Goal: Transaction & Acquisition: Purchase product/service

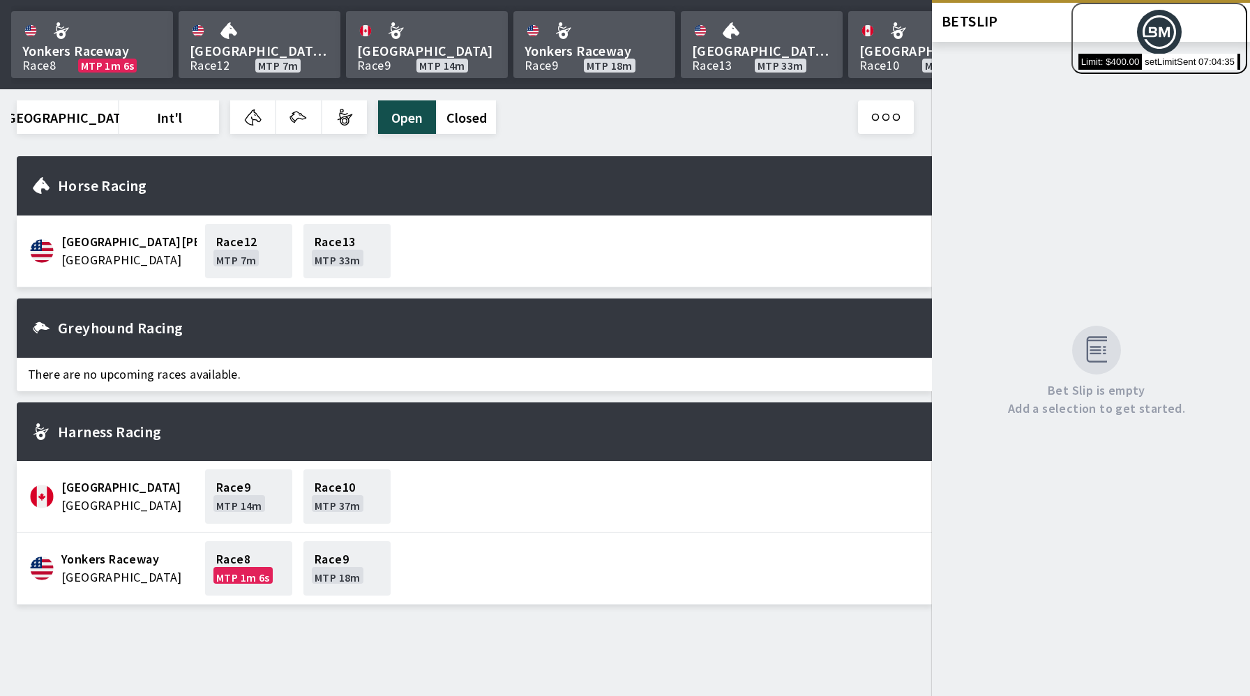
click at [1143, 184] on div "Bet Slip is empty Add a selection to get started." at bounding box center [1091, 369] width 318 height 654
click at [1063, 104] on div "Bet Slip is empty Add a selection to get started." at bounding box center [1091, 369] width 318 height 654
click at [513, 167] on div "Horse Racing" at bounding box center [474, 185] width 915 height 59
click at [322, 120] on button "button" at bounding box center [344, 116] width 45 height 33
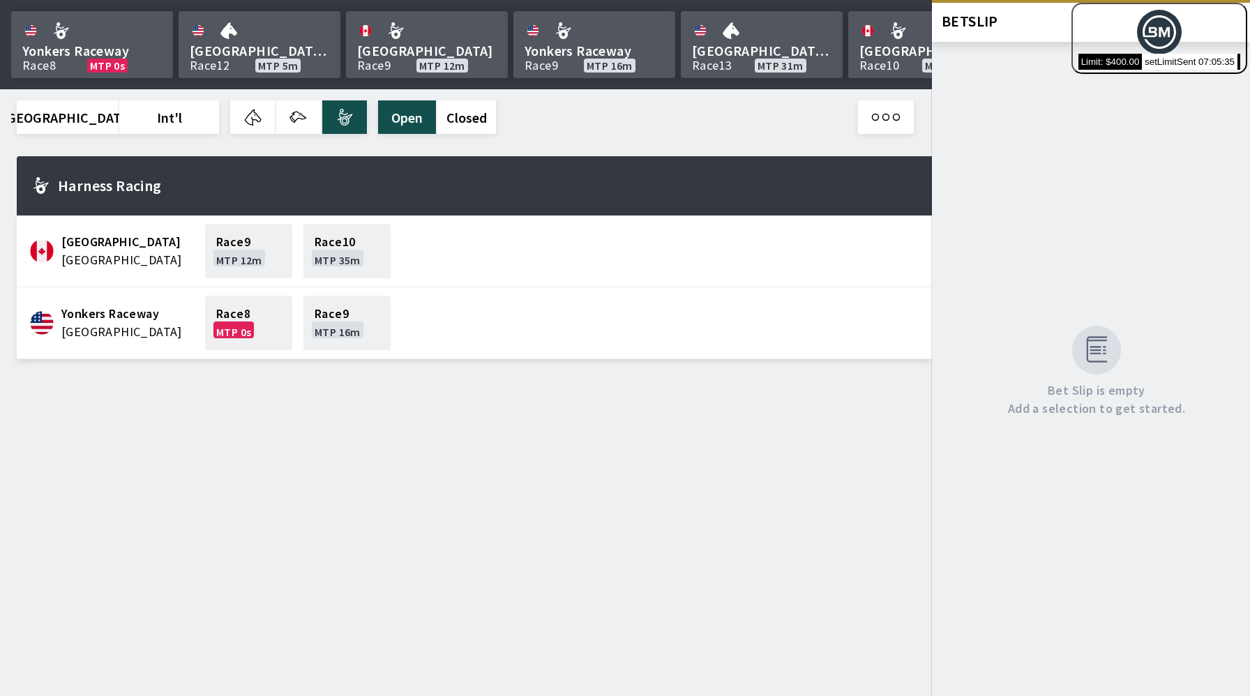
click at [322, 120] on button "button" at bounding box center [344, 116] width 45 height 33
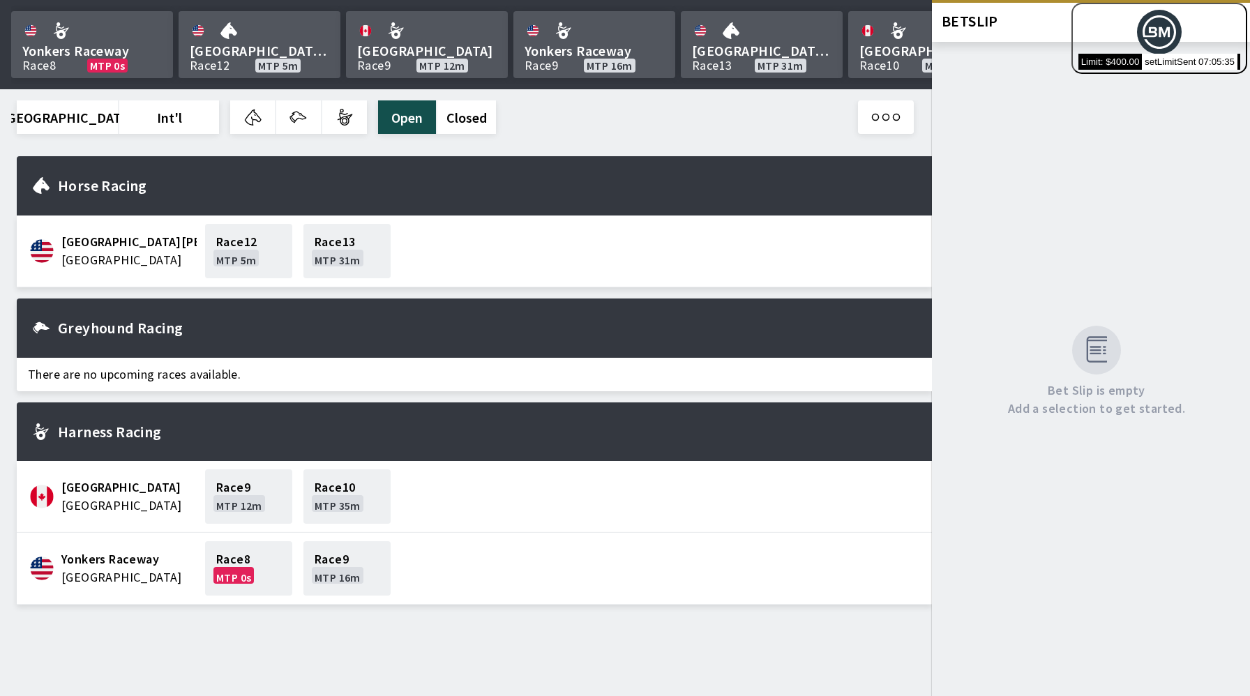
click at [322, 120] on button "button" at bounding box center [344, 116] width 45 height 33
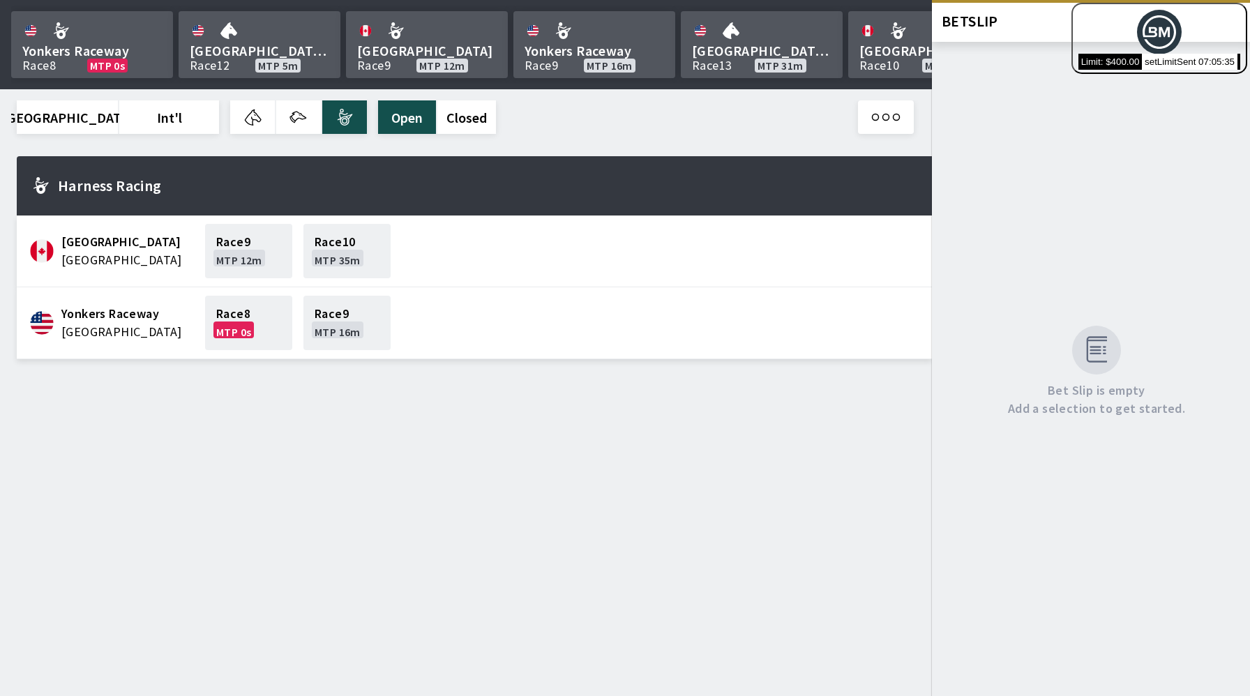
click at [276, 112] on button "button" at bounding box center [298, 116] width 45 height 33
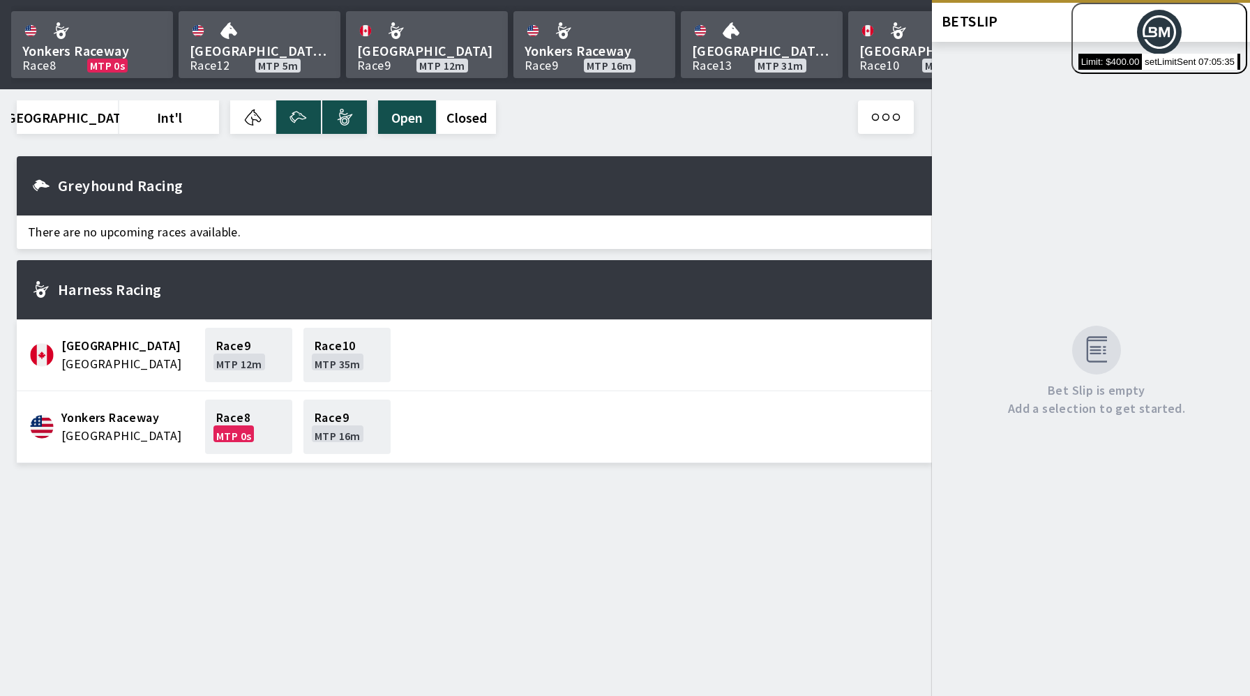
click at [230, 116] on button "button" at bounding box center [252, 116] width 45 height 33
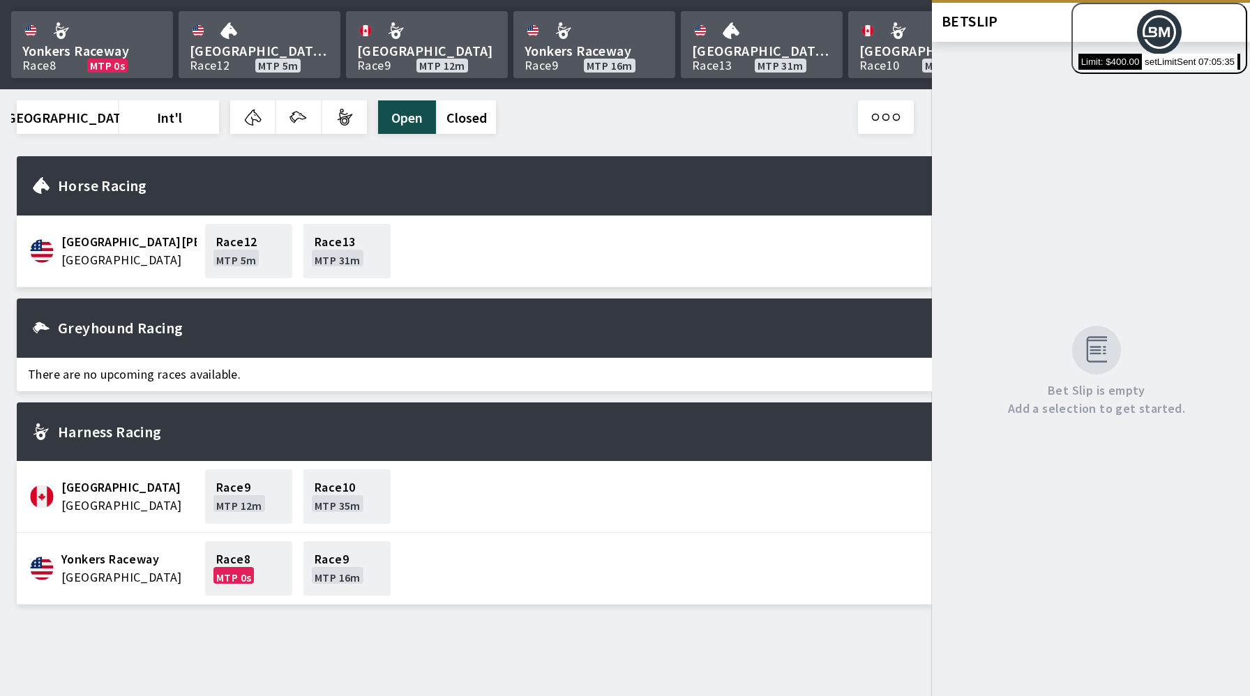
click at [119, 126] on button "Int'l" at bounding box center [169, 116] width 100 height 33
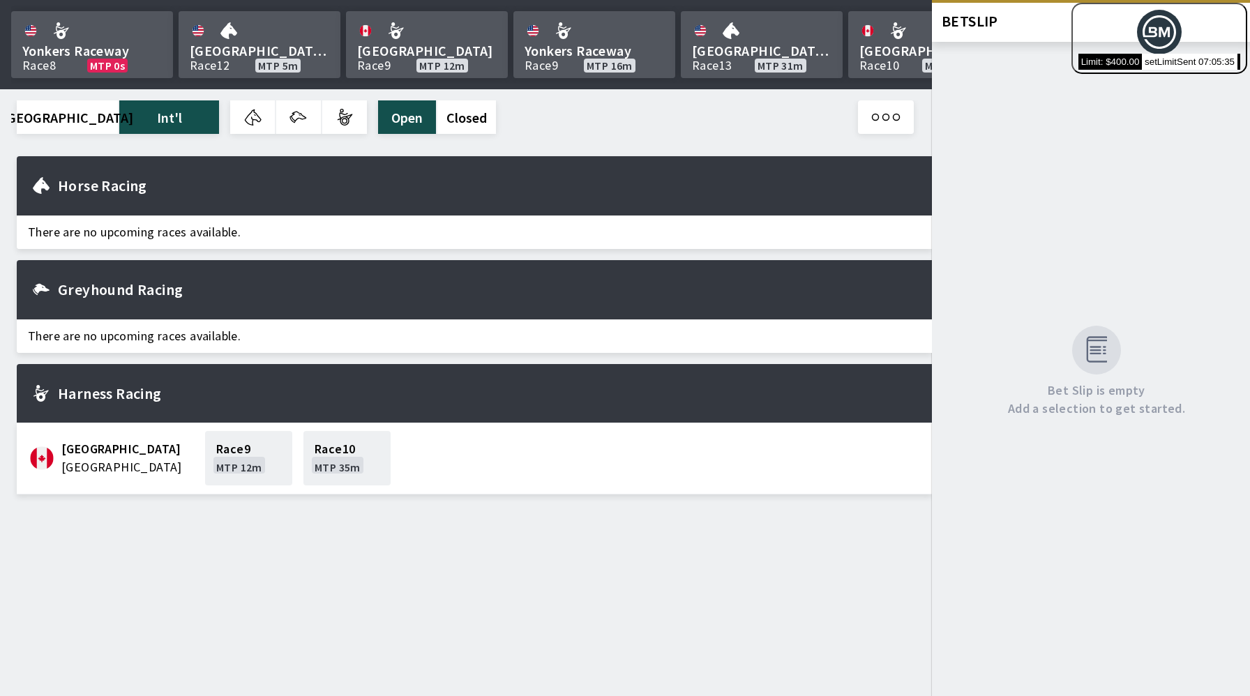
click at [53, 118] on button "[GEOGRAPHIC_DATA]" at bounding box center [67, 116] width 101 height 33
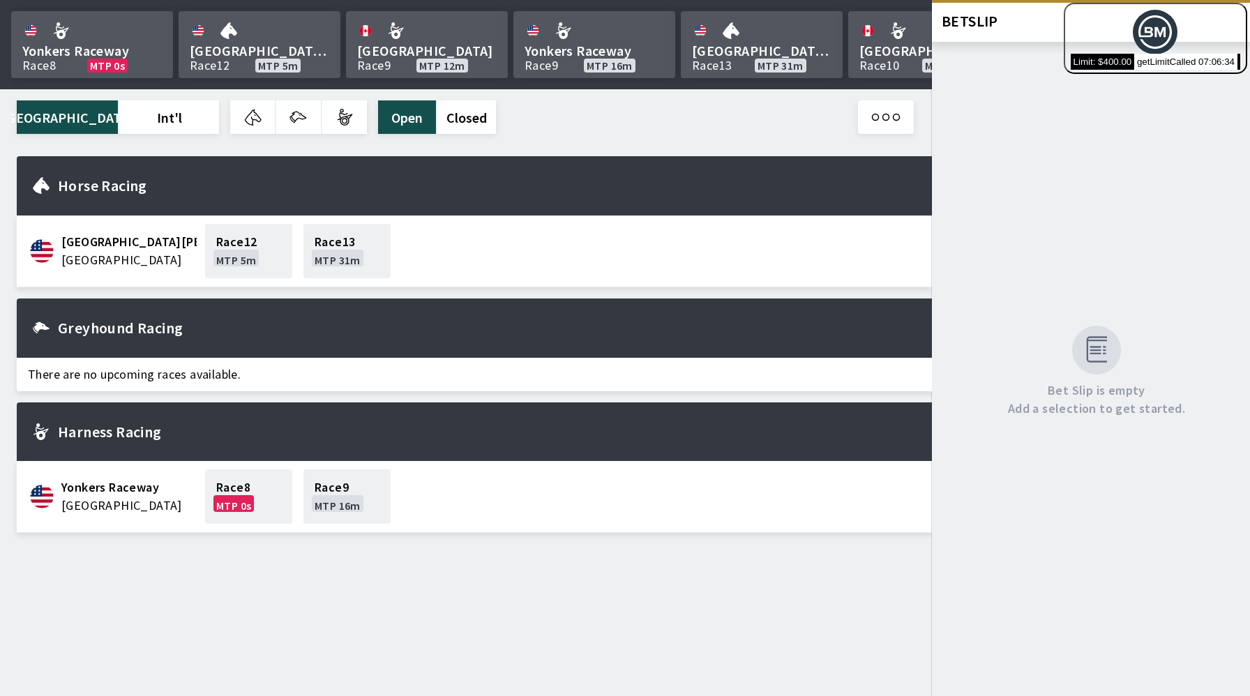
click at [119, 119] on button "Int'l" at bounding box center [169, 116] width 100 height 33
